Goal: Task Accomplishment & Management: Use online tool/utility

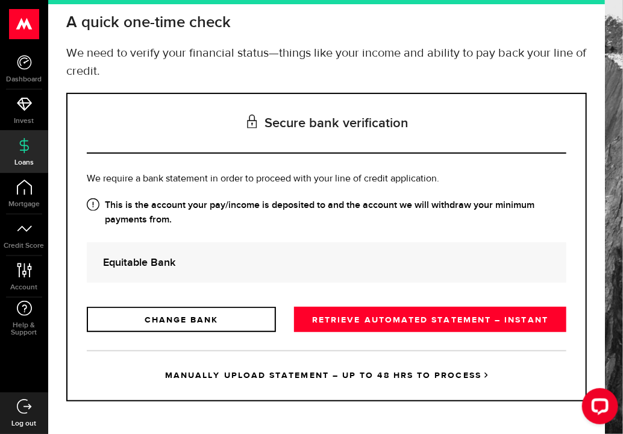
scroll to position [72, 0]
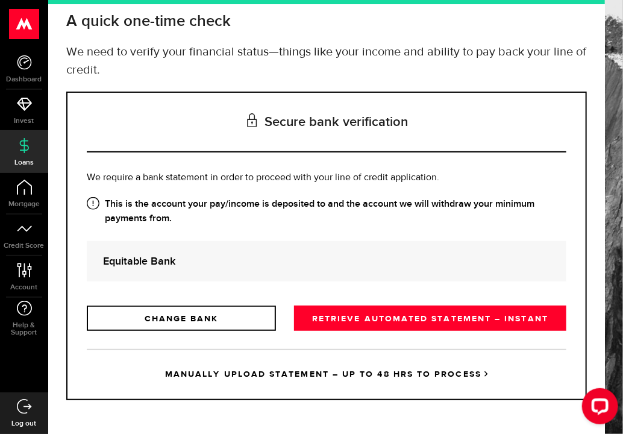
click at [372, 363] on link "MANUALLY UPLOAD STATEMENT – UP TO 48 HRS TO PROCESS" at bounding box center [327, 374] width 480 height 50
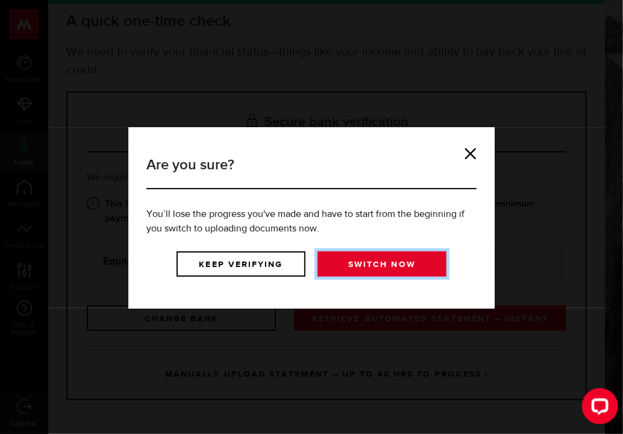
click at [350, 271] on link "Switch now" at bounding box center [382, 263] width 129 height 25
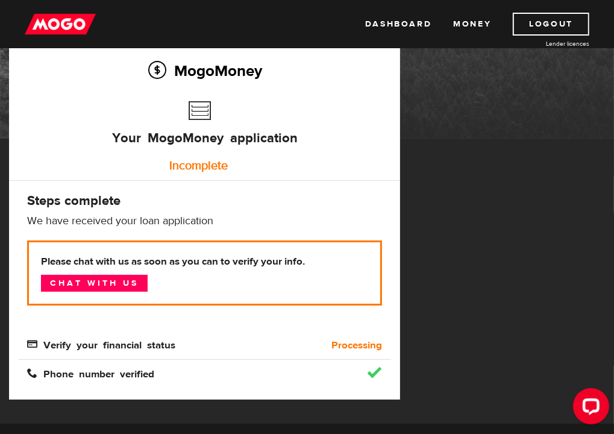
scroll to position [121, 0]
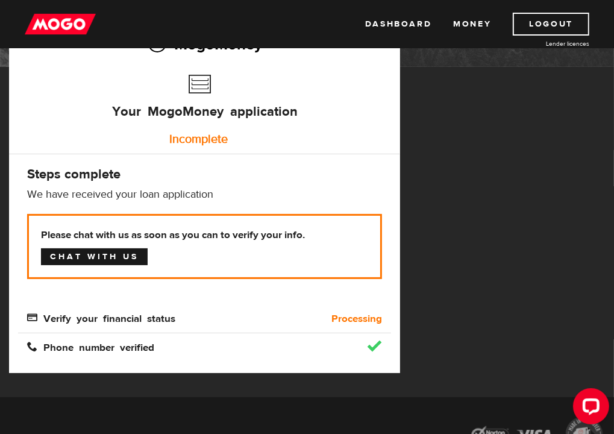
click at [100, 248] on link "Chat with us" at bounding box center [94, 256] width 107 height 17
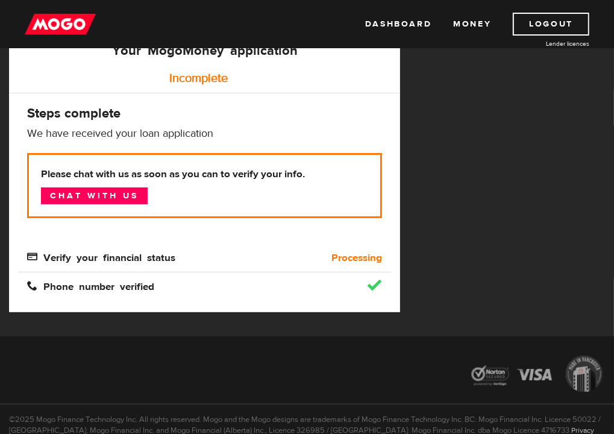
scroll to position [196, 0]
